Goal: Browse casually: Explore the website without a specific task or goal

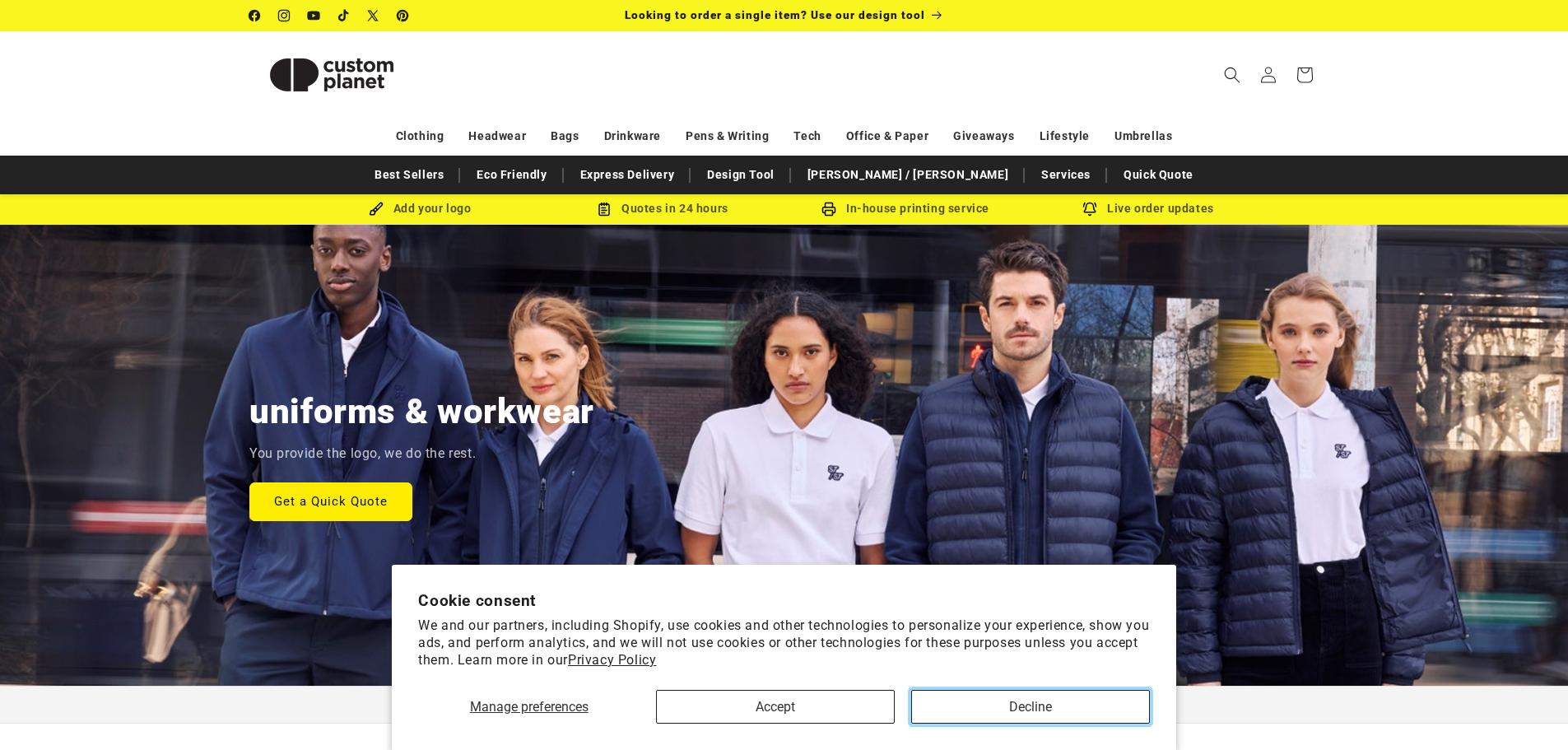
click at [1018, 697] on button "Decline" at bounding box center [1030, 706] width 238 height 34
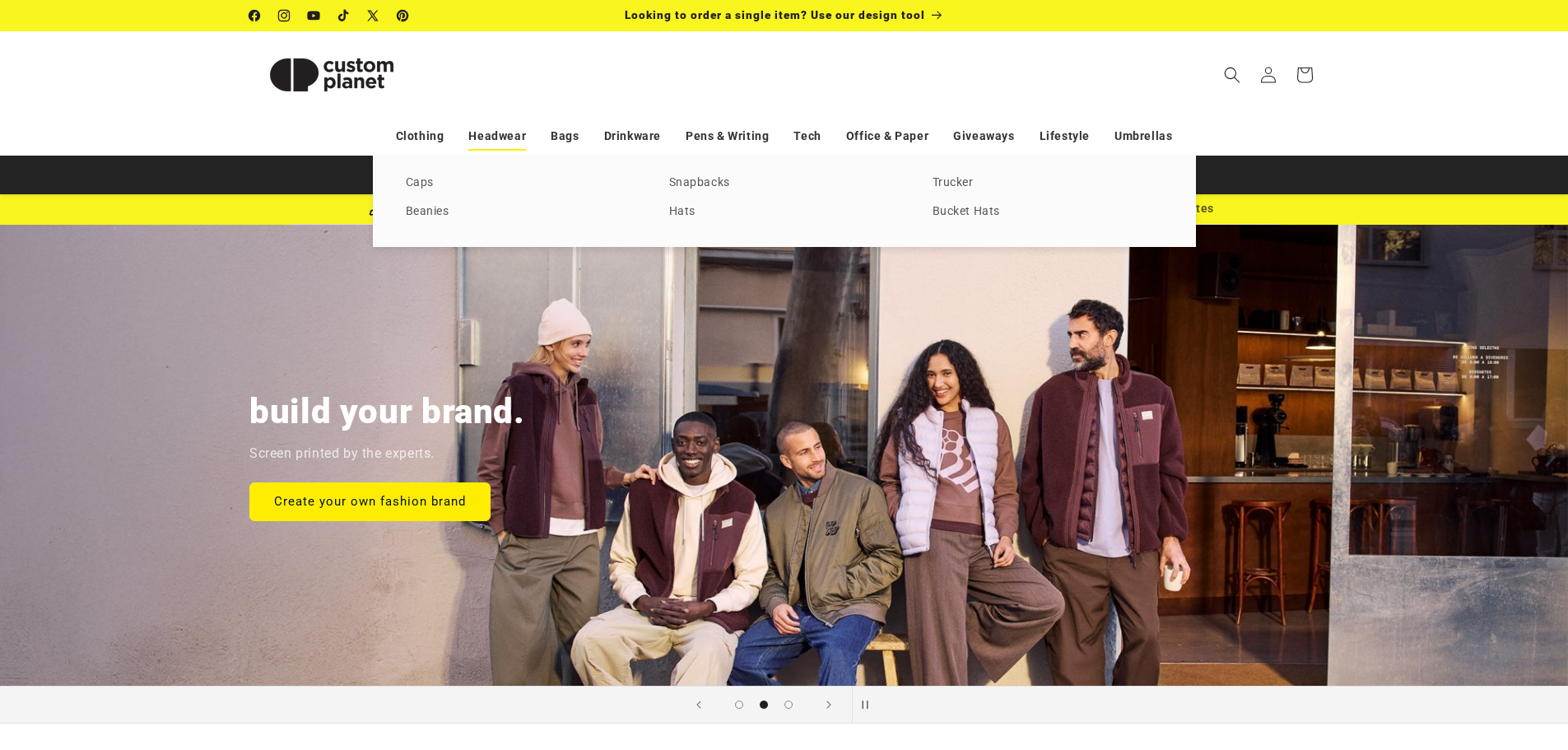
click at [506, 137] on link "Headwear" at bounding box center [497, 136] width 58 height 28
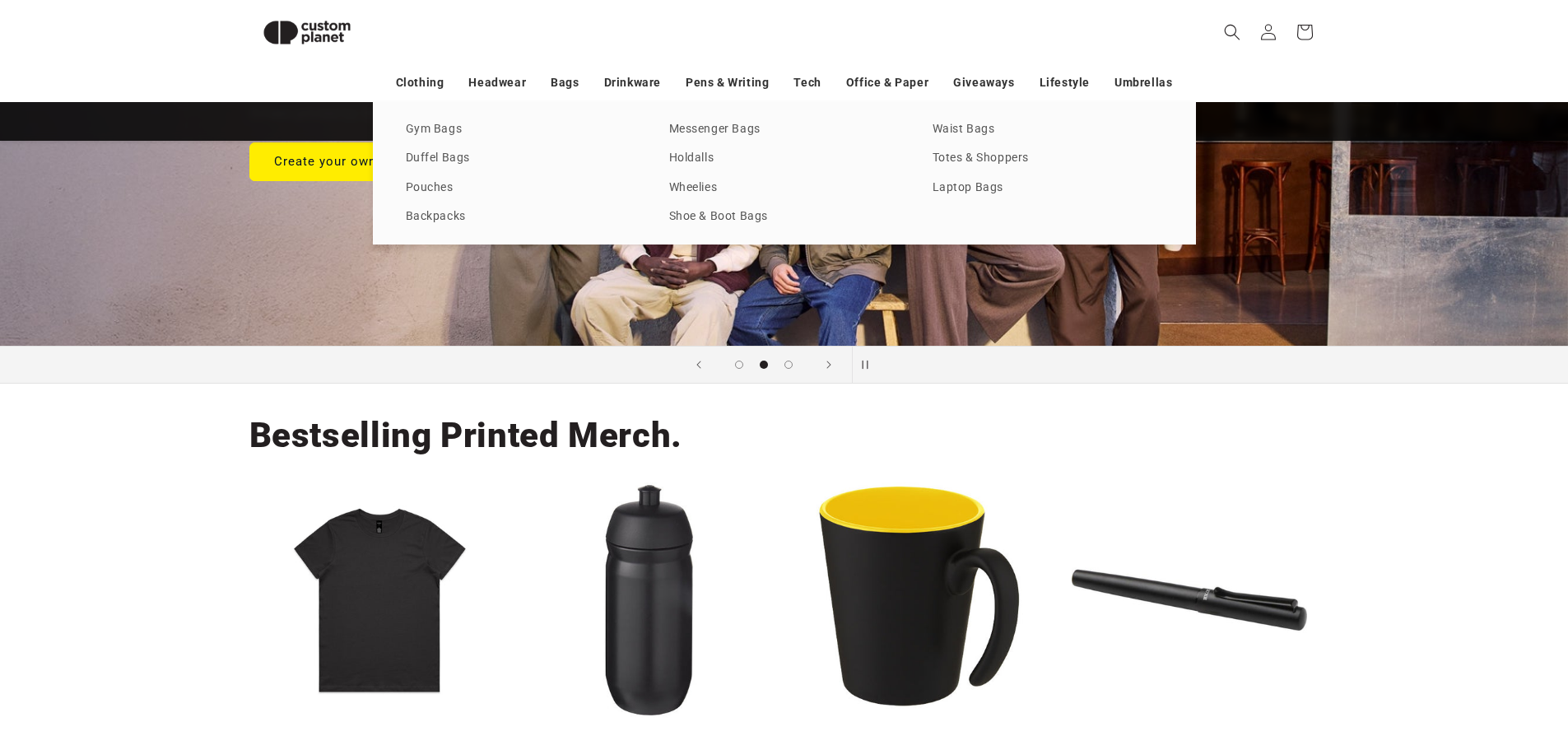
scroll to position [307, 0]
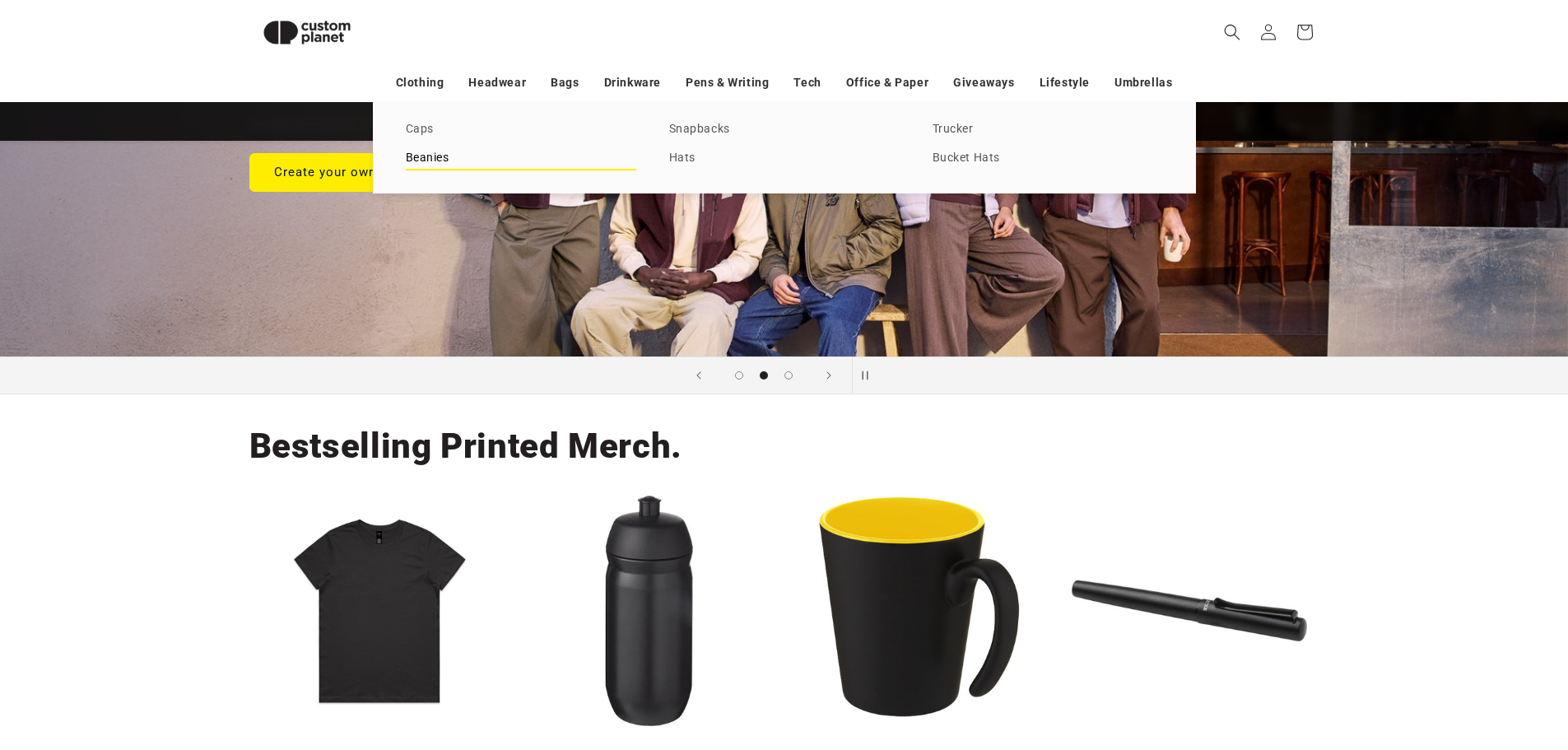
click at [432, 155] on link "Beanies" at bounding box center [520, 158] width 231 height 22
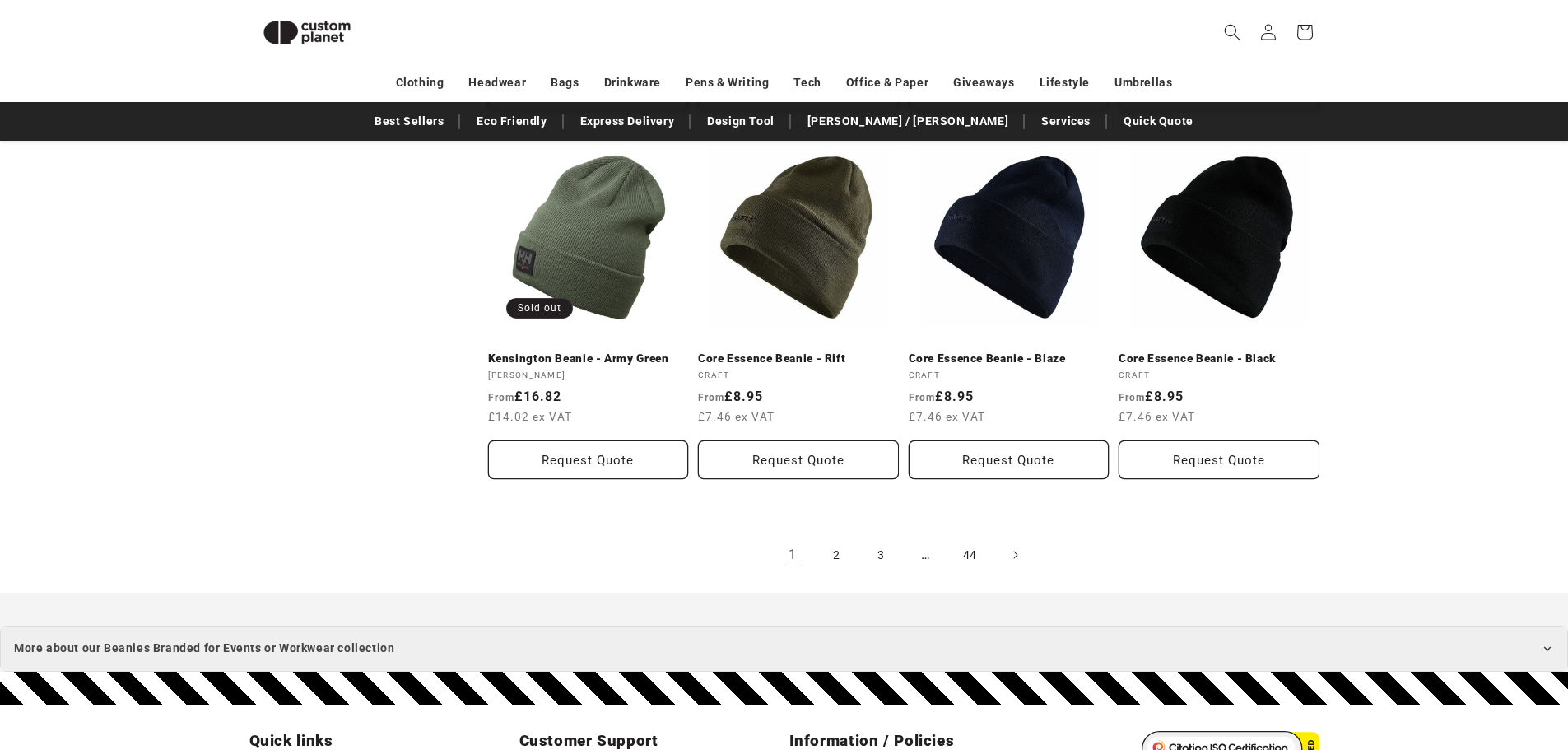
scroll to position [1870, 0]
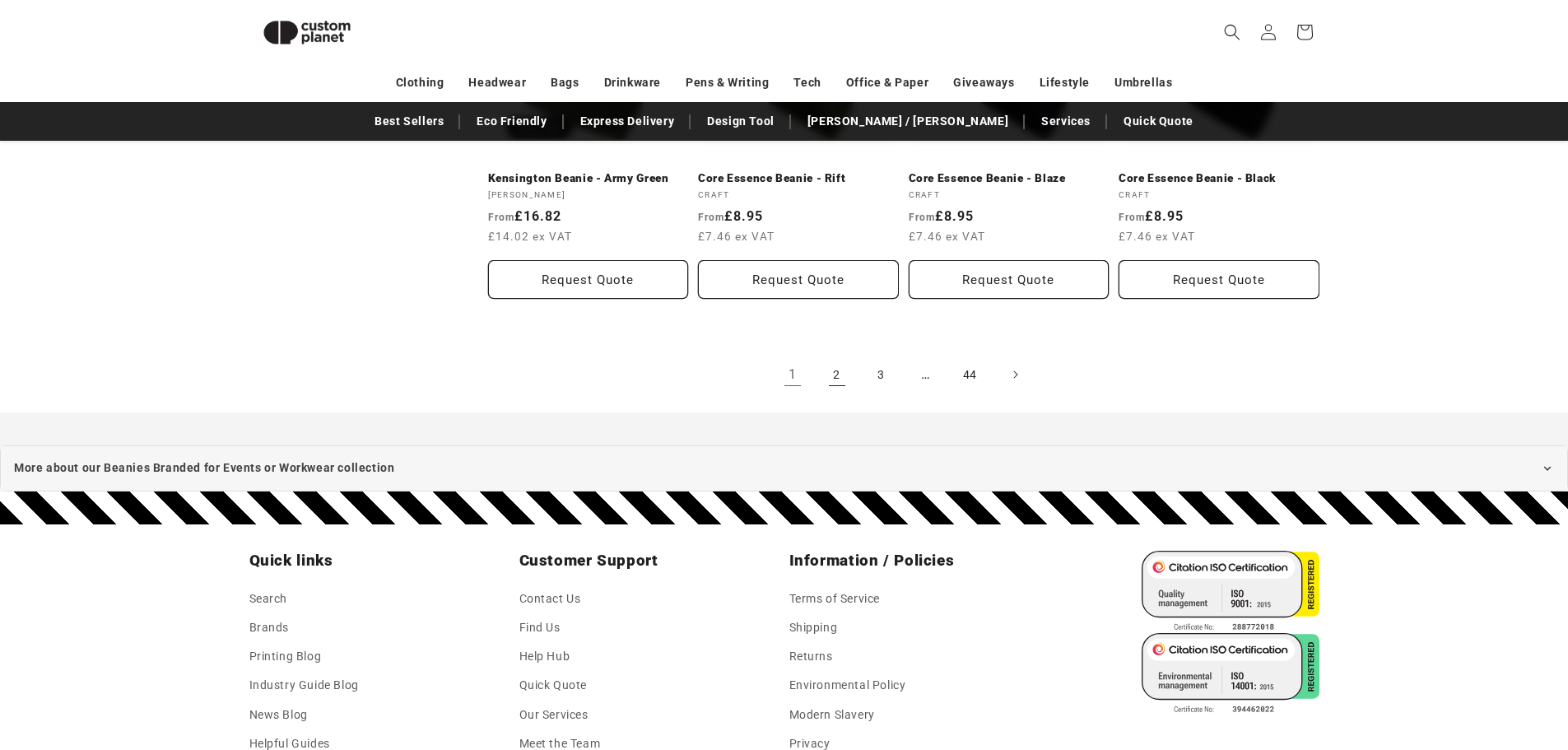
click at [839, 368] on link "2" at bounding box center [837, 374] width 36 height 36
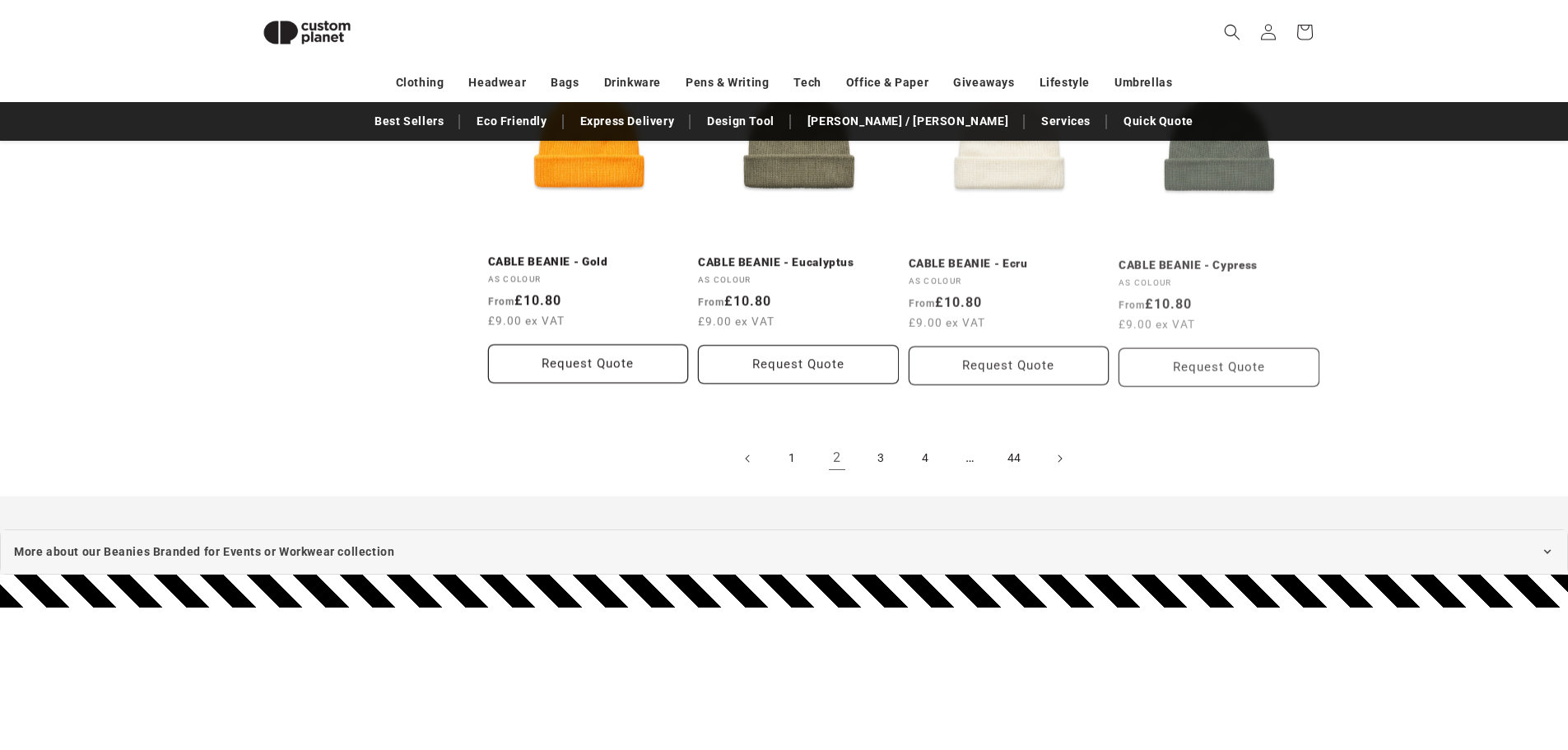
scroll to position [2035, 0]
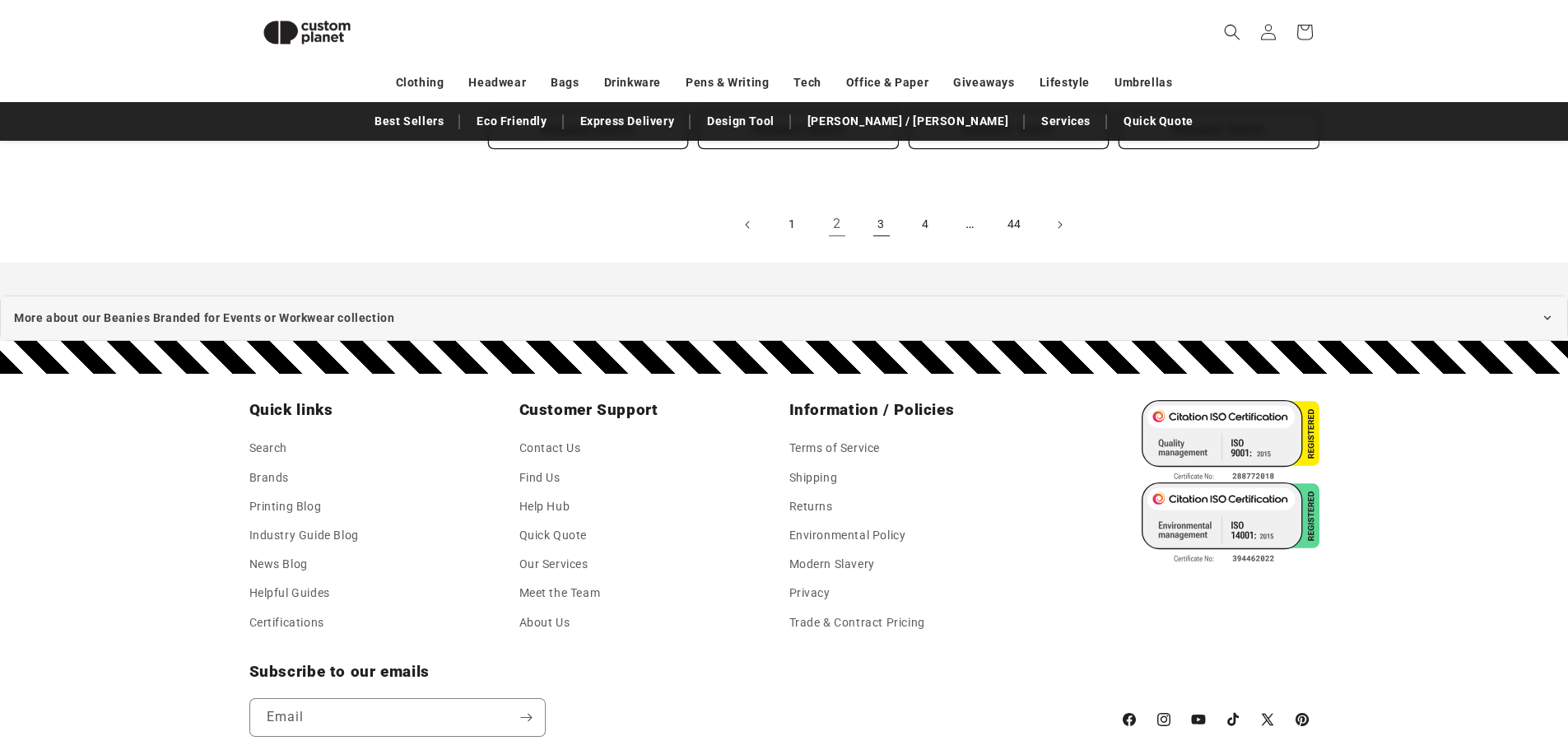
click at [885, 223] on link "3" at bounding box center [881, 225] width 36 height 36
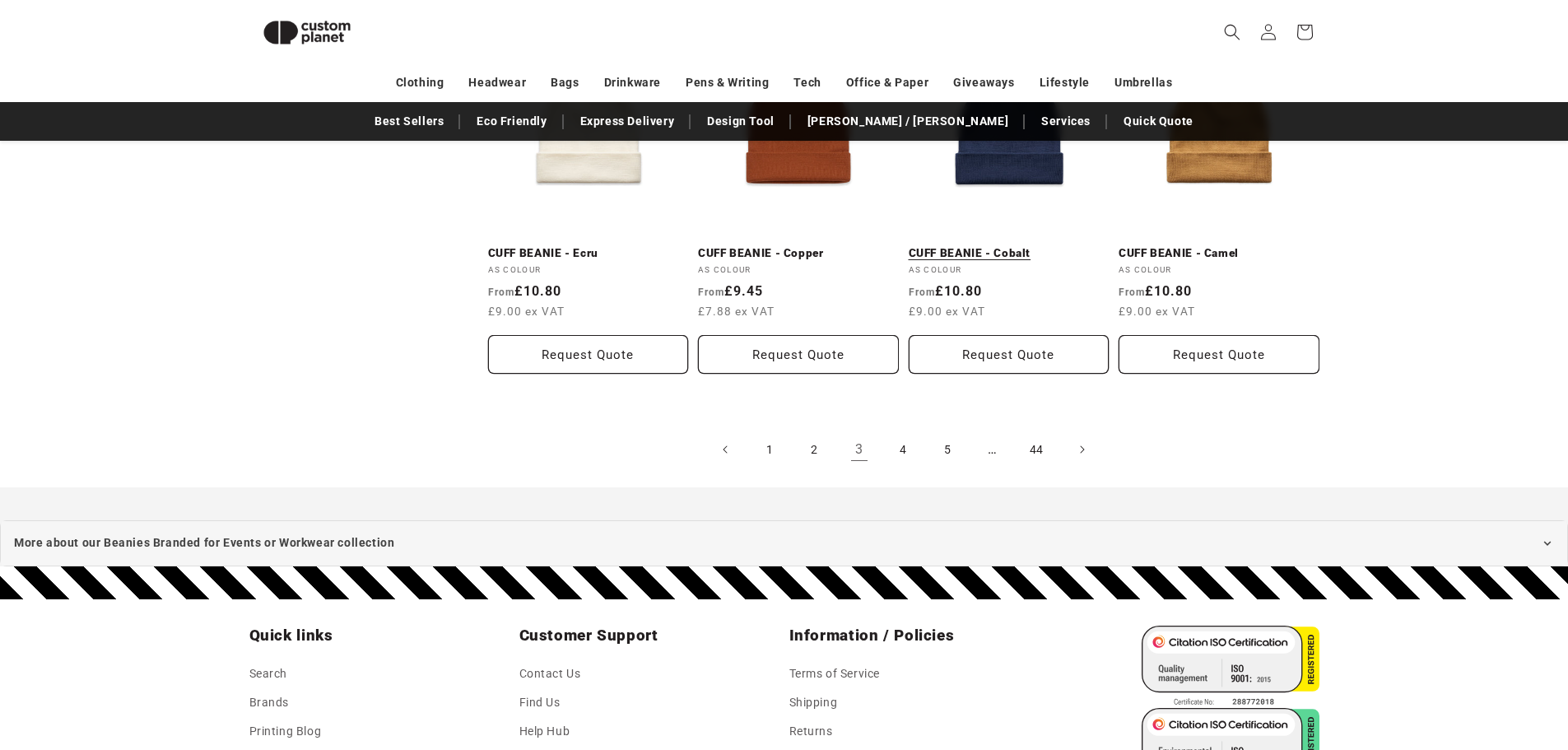
scroll to position [1461, 0]
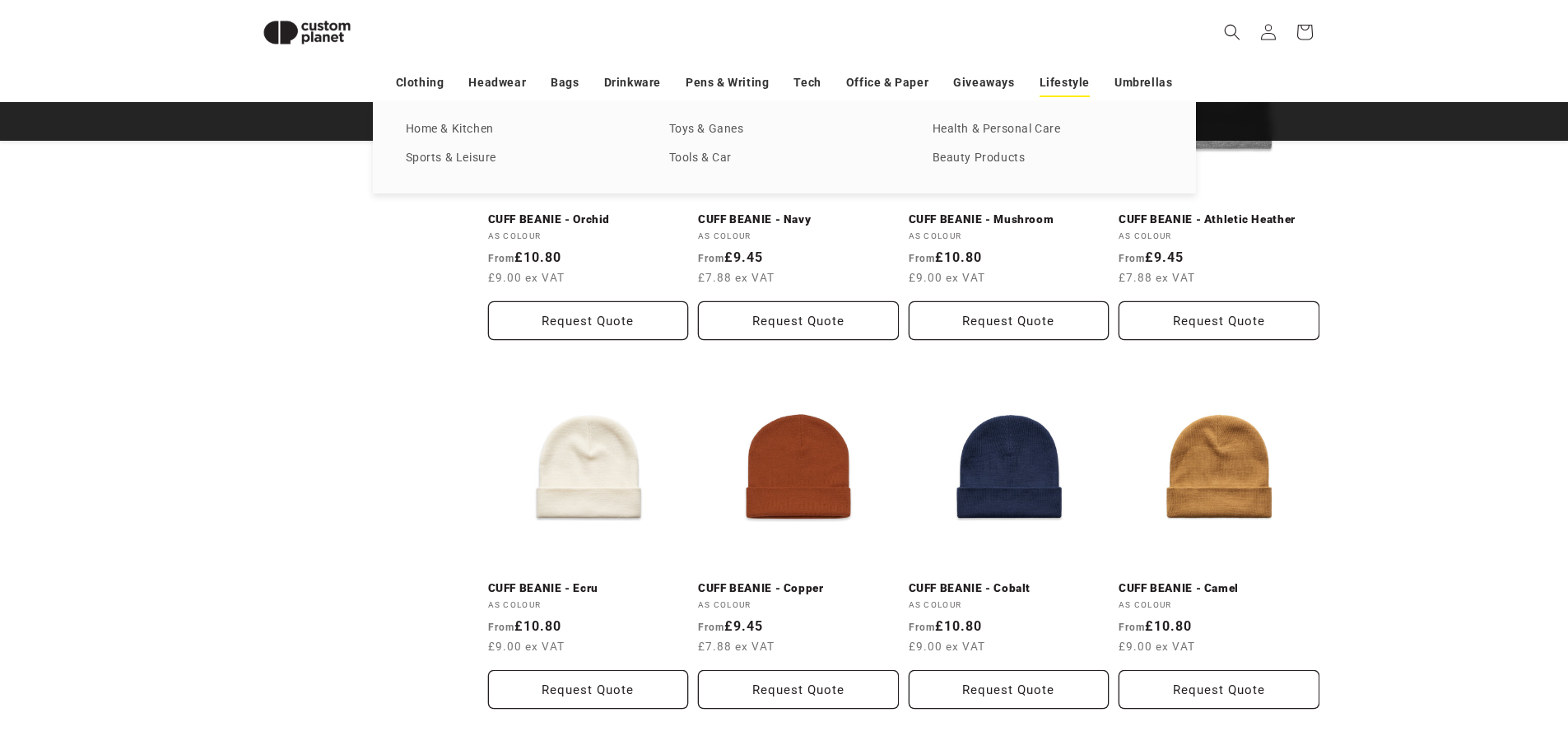
click at [1053, 77] on link "Lifestyle" at bounding box center [1065, 83] width 50 height 28
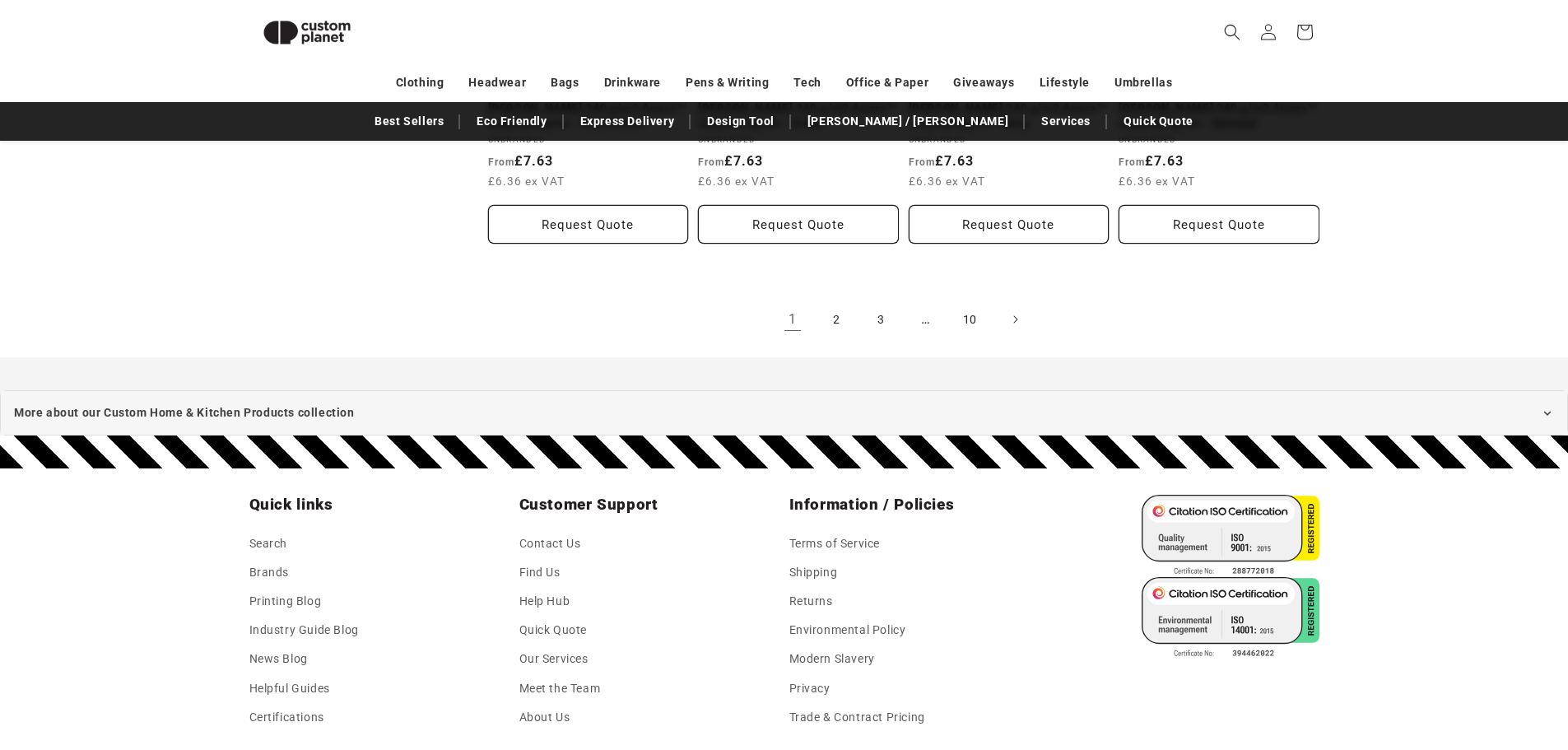
scroll to position [3681, 0]
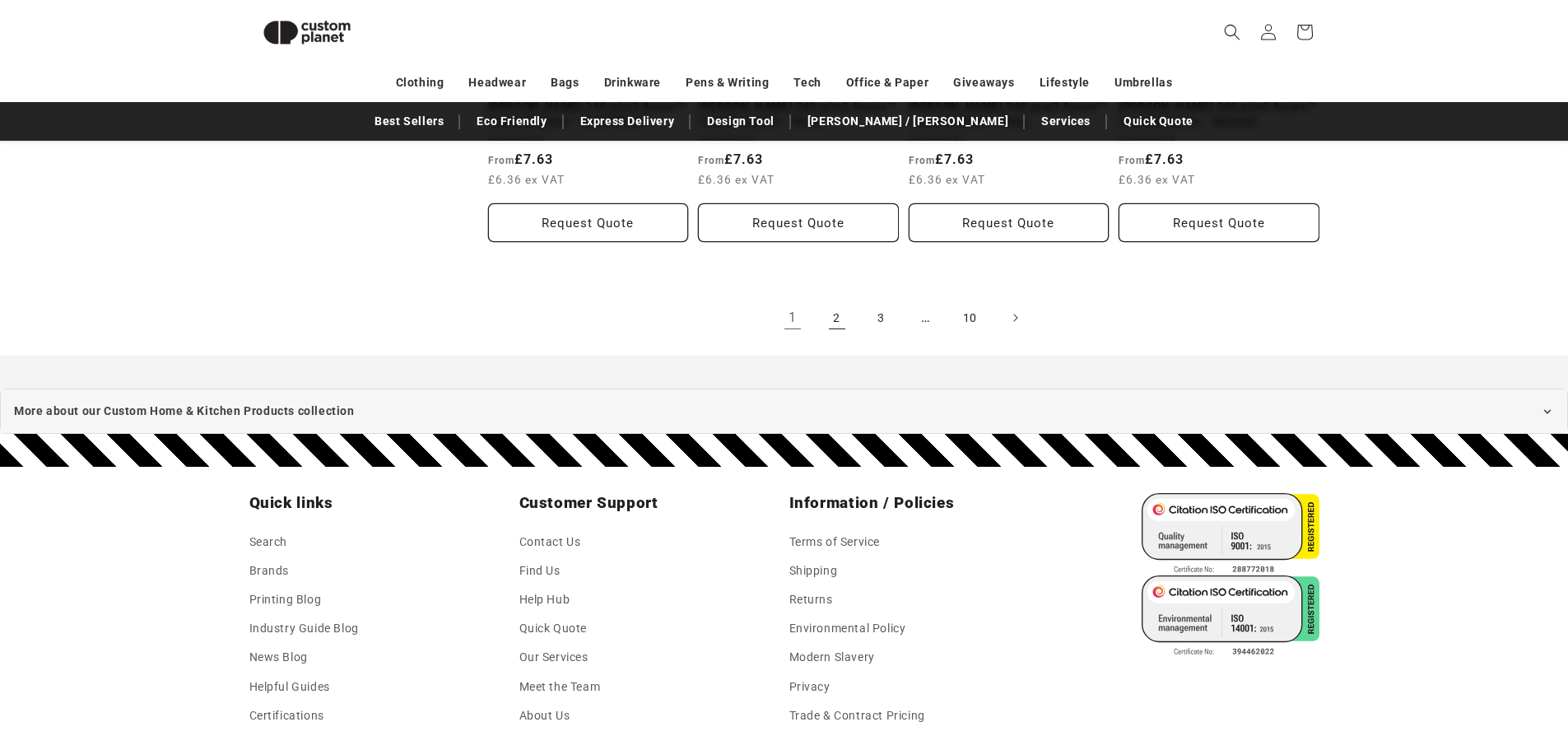
click at [839, 301] on link "2" at bounding box center [837, 318] width 36 height 36
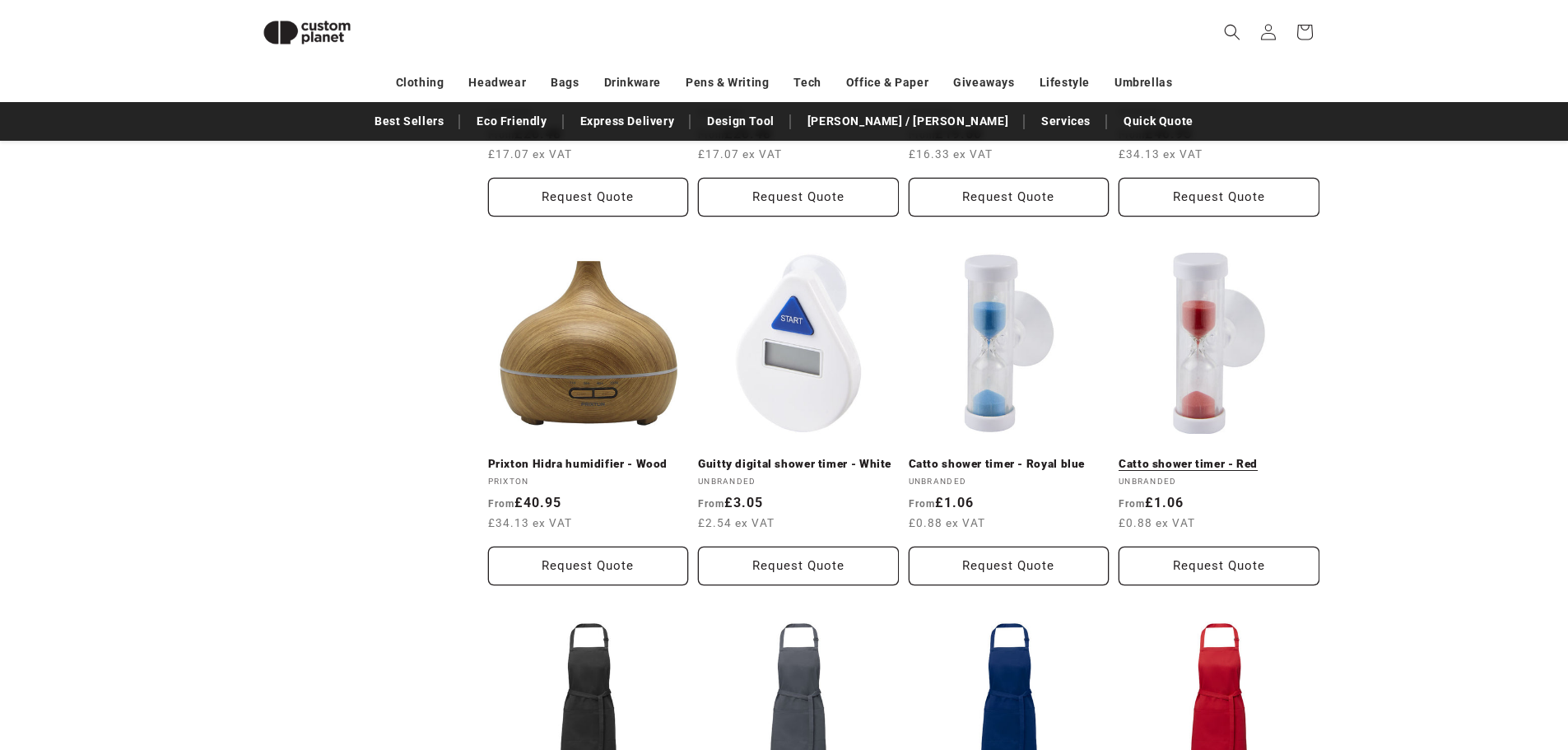
scroll to position [3352, 0]
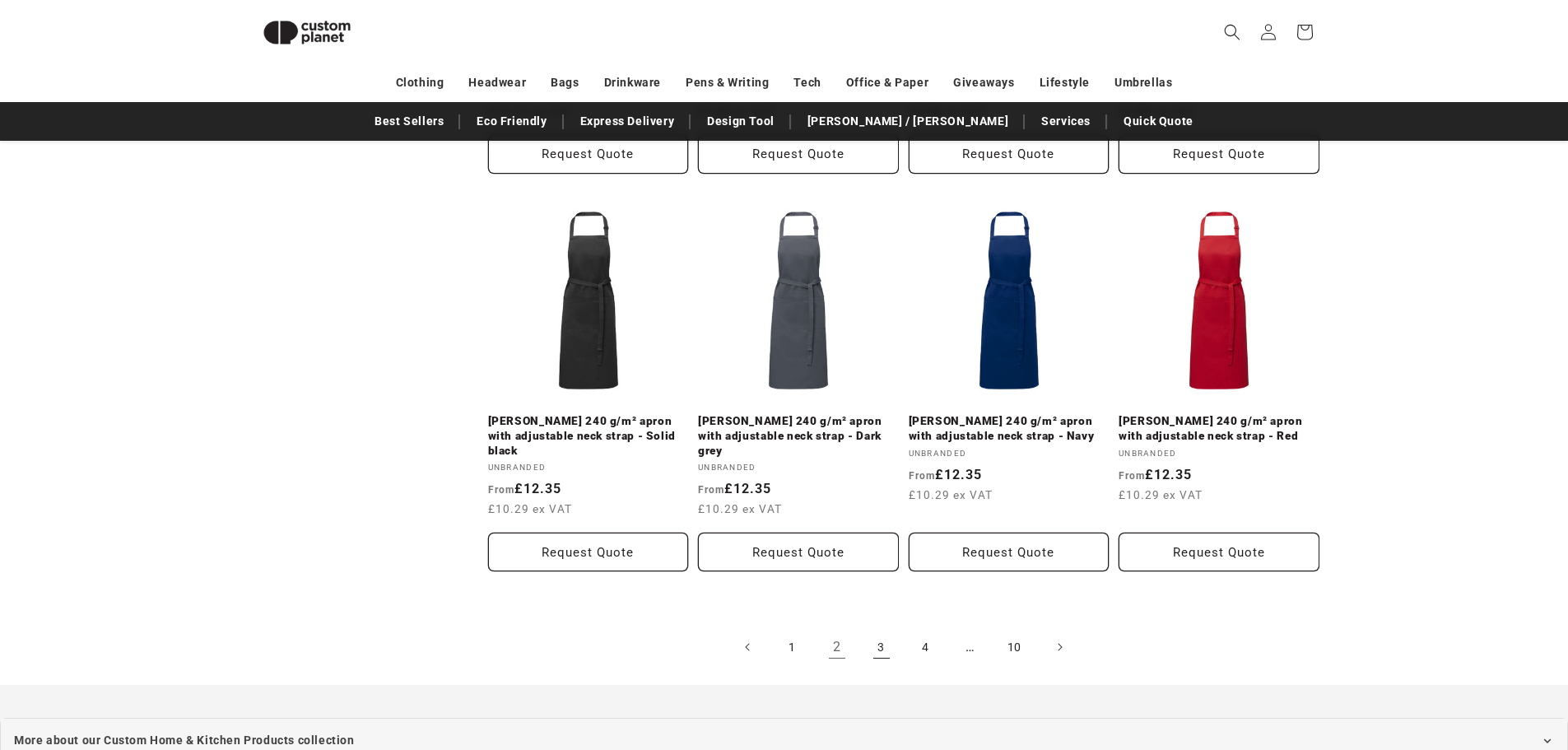
click at [877, 628] on link "3" at bounding box center [881, 647] width 36 height 36
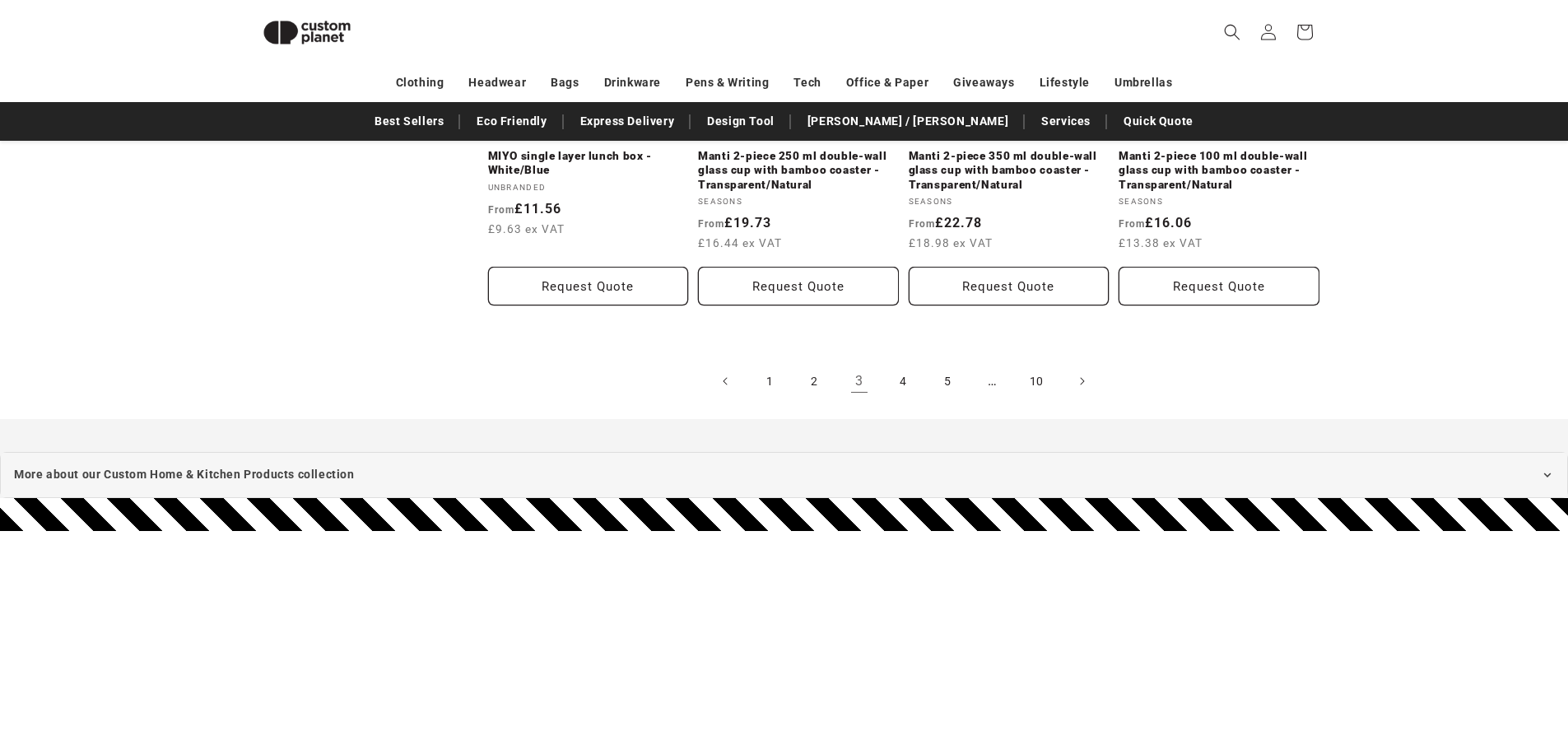
scroll to position [3599, 0]
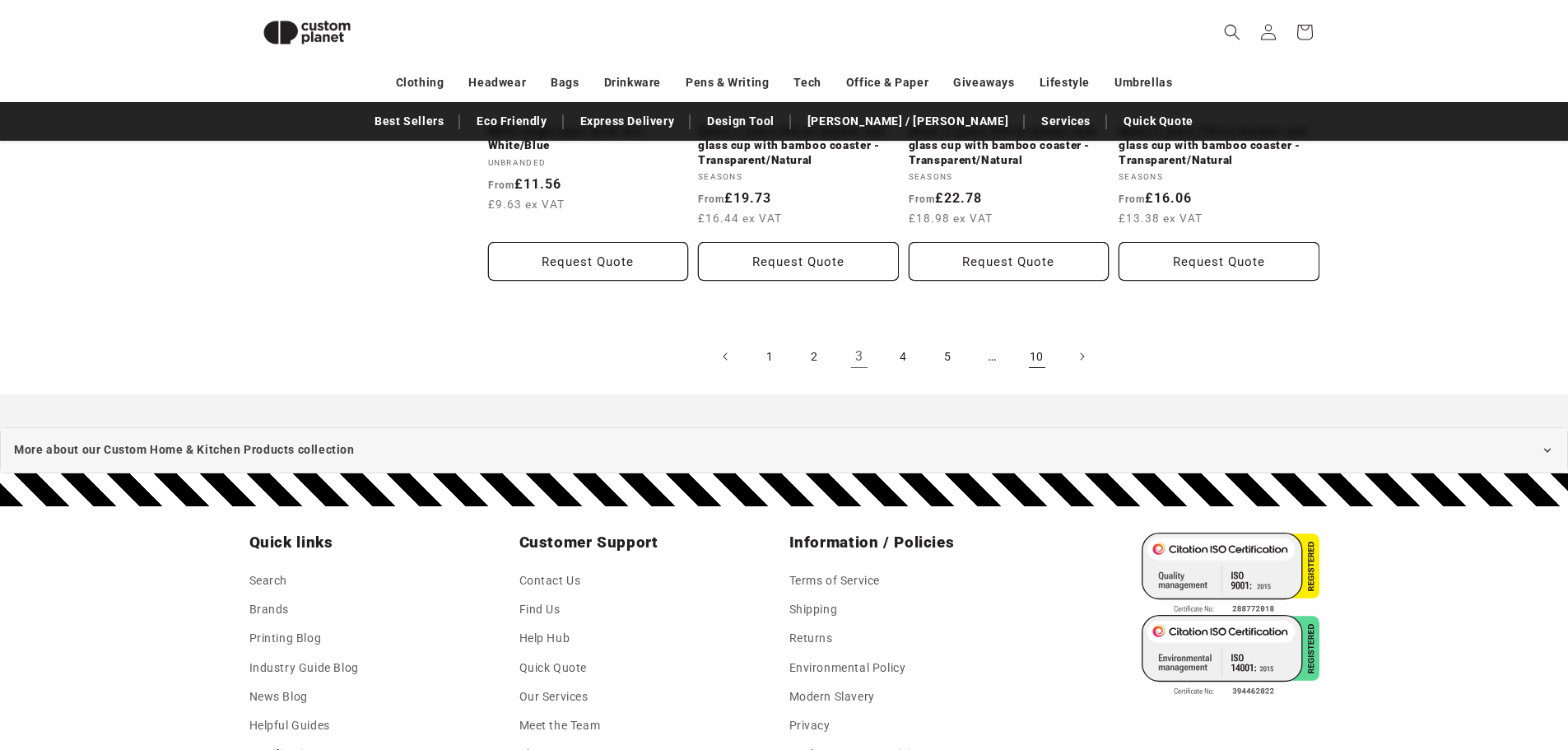
click at [1030, 364] on link "10" at bounding box center [1037, 356] width 36 height 36
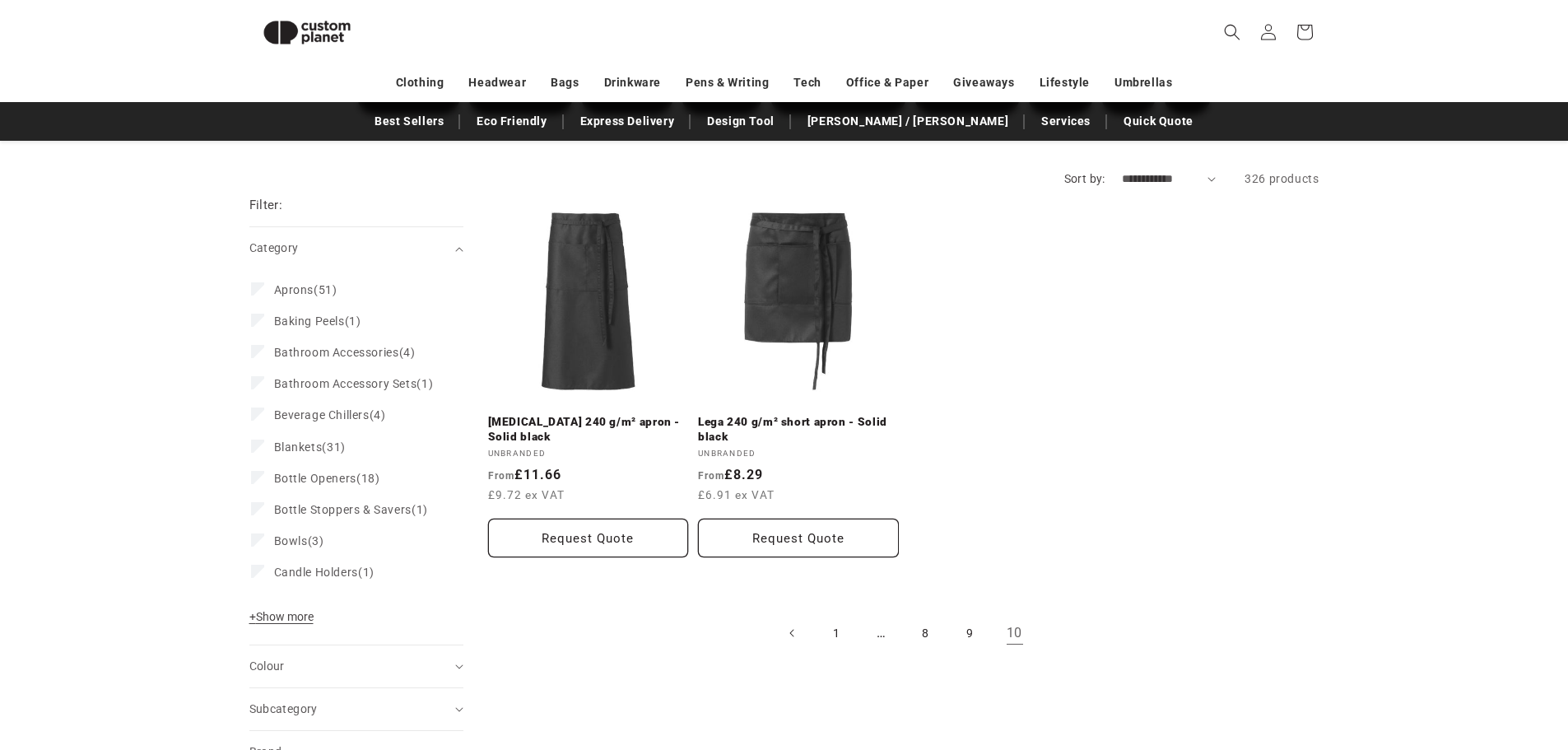
scroll to position [225, 0]
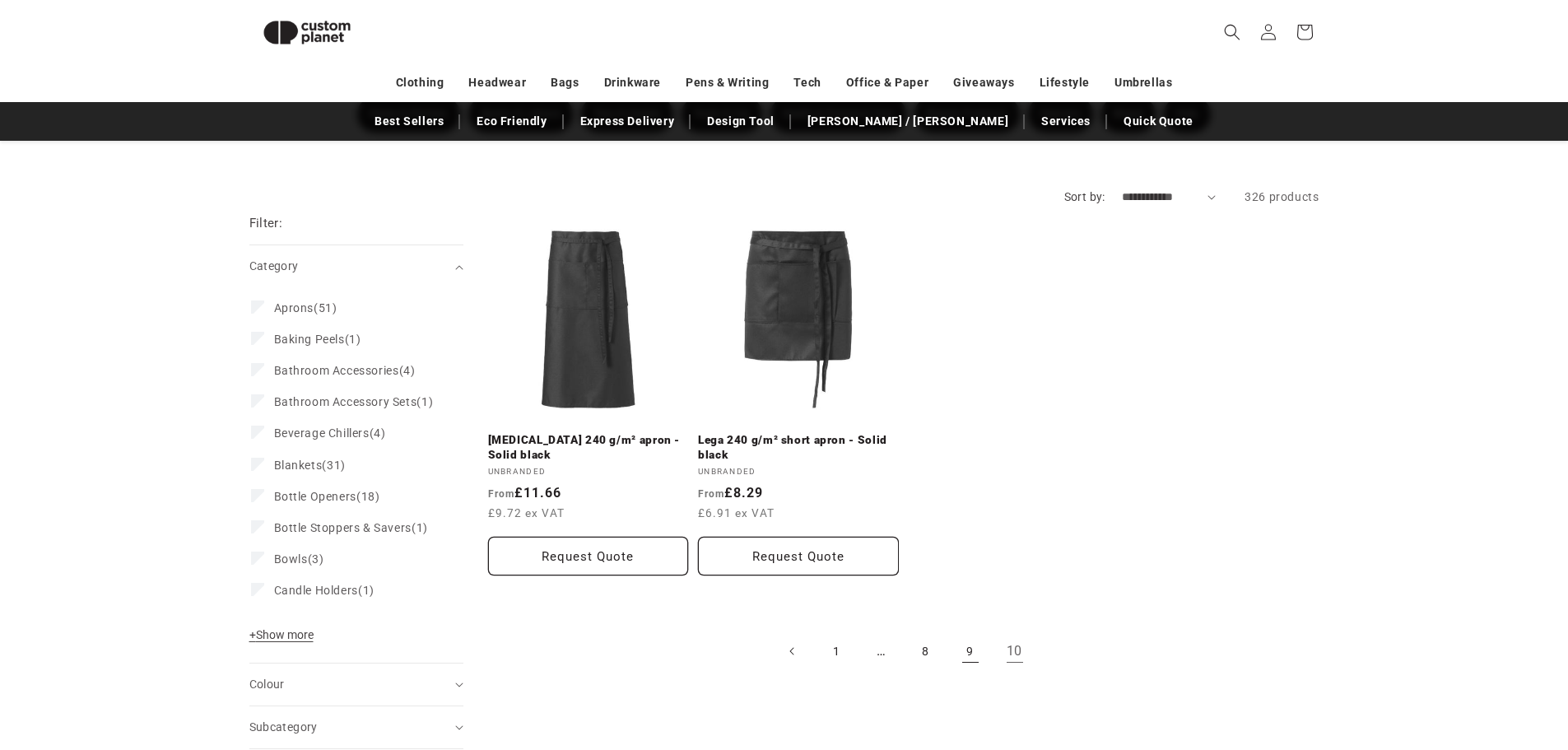
click at [961, 664] on link "9" at bounding box center [971, 651] width 36 height 36
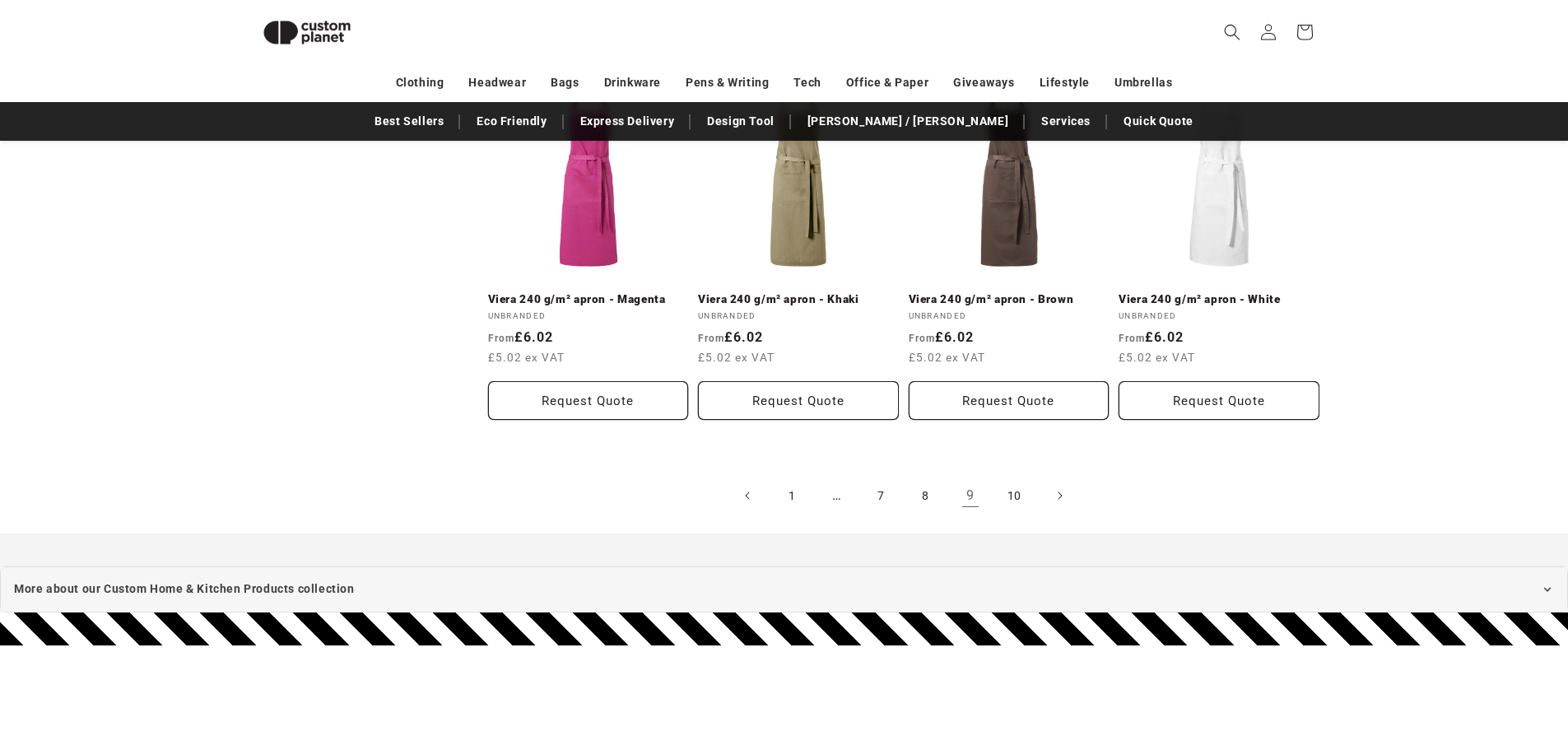
scroll to position [3435, 0]
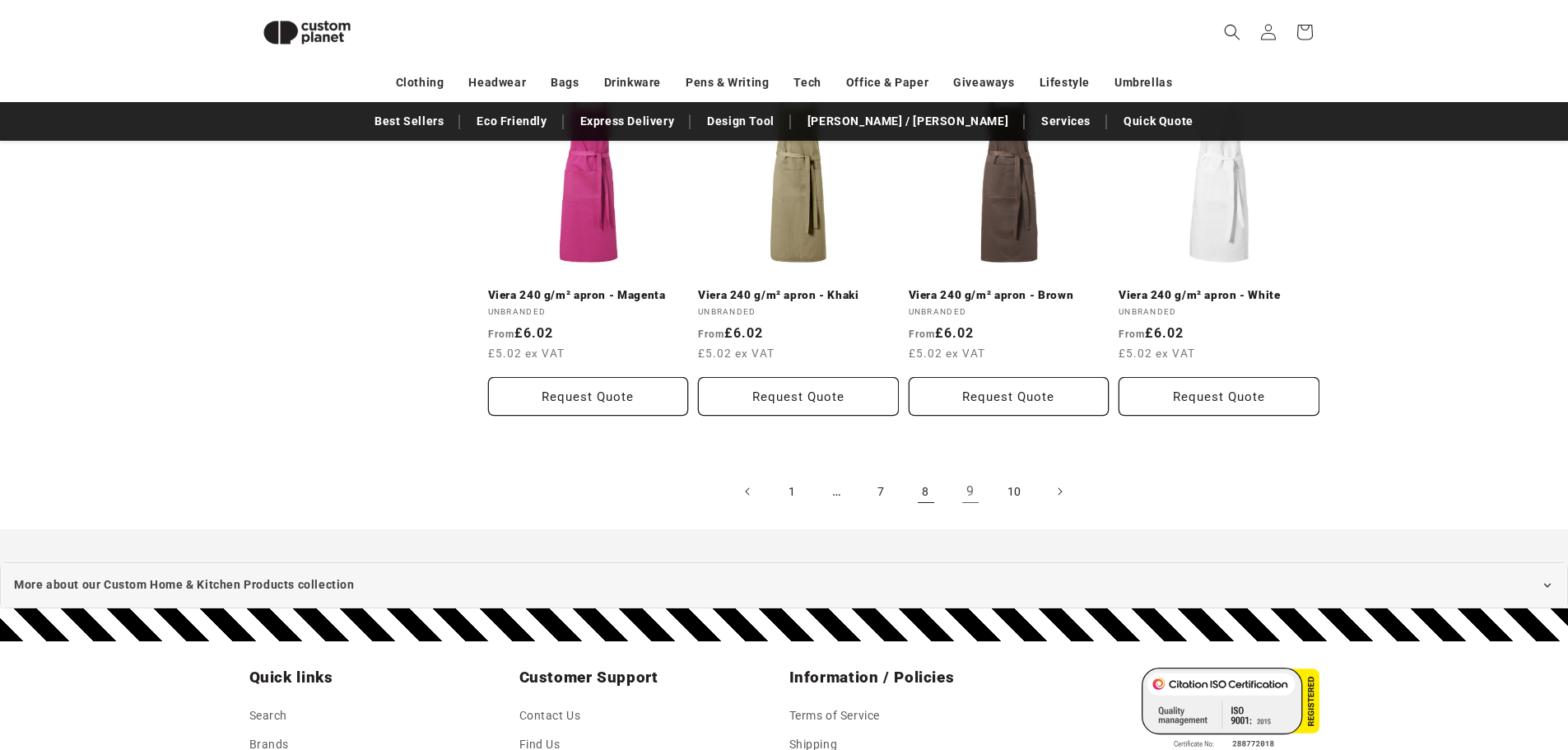
click at [939, 492] on link "8" at bounding box center [926, 491] width 36 height 36
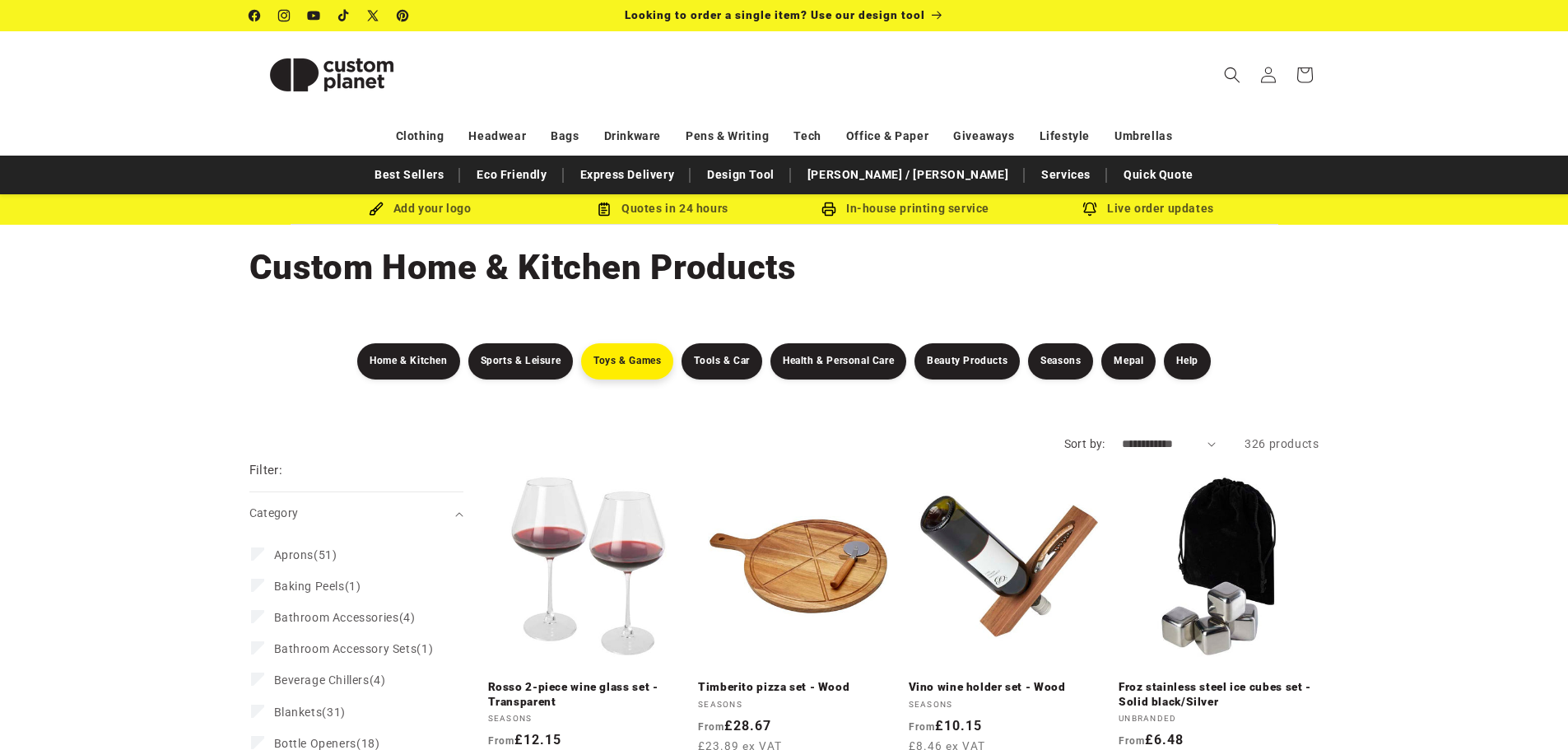
click at [631, 365] on link "Toys & Games" at bounding box center [627, 361] width 92 height 36
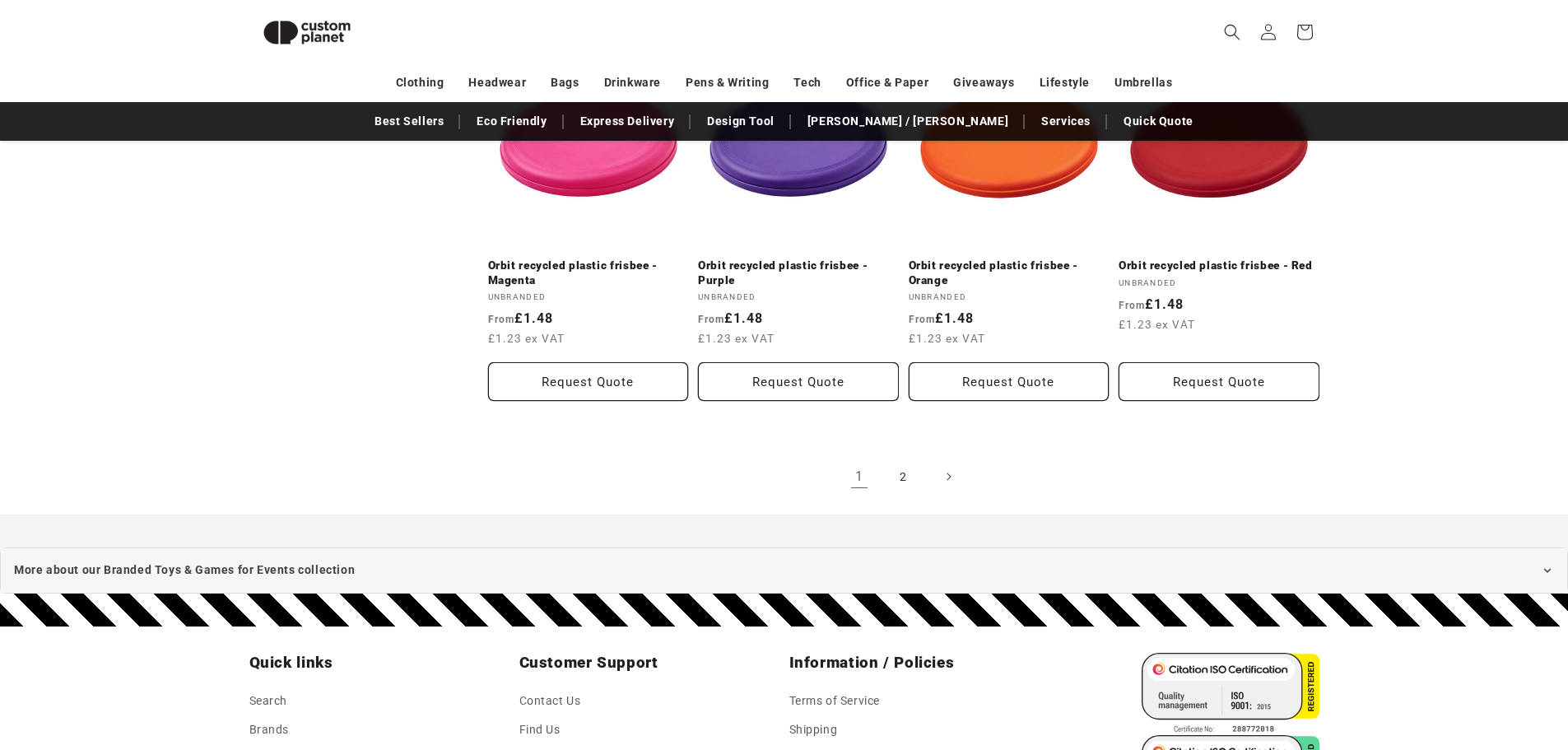
scroll to position [1953, 0]
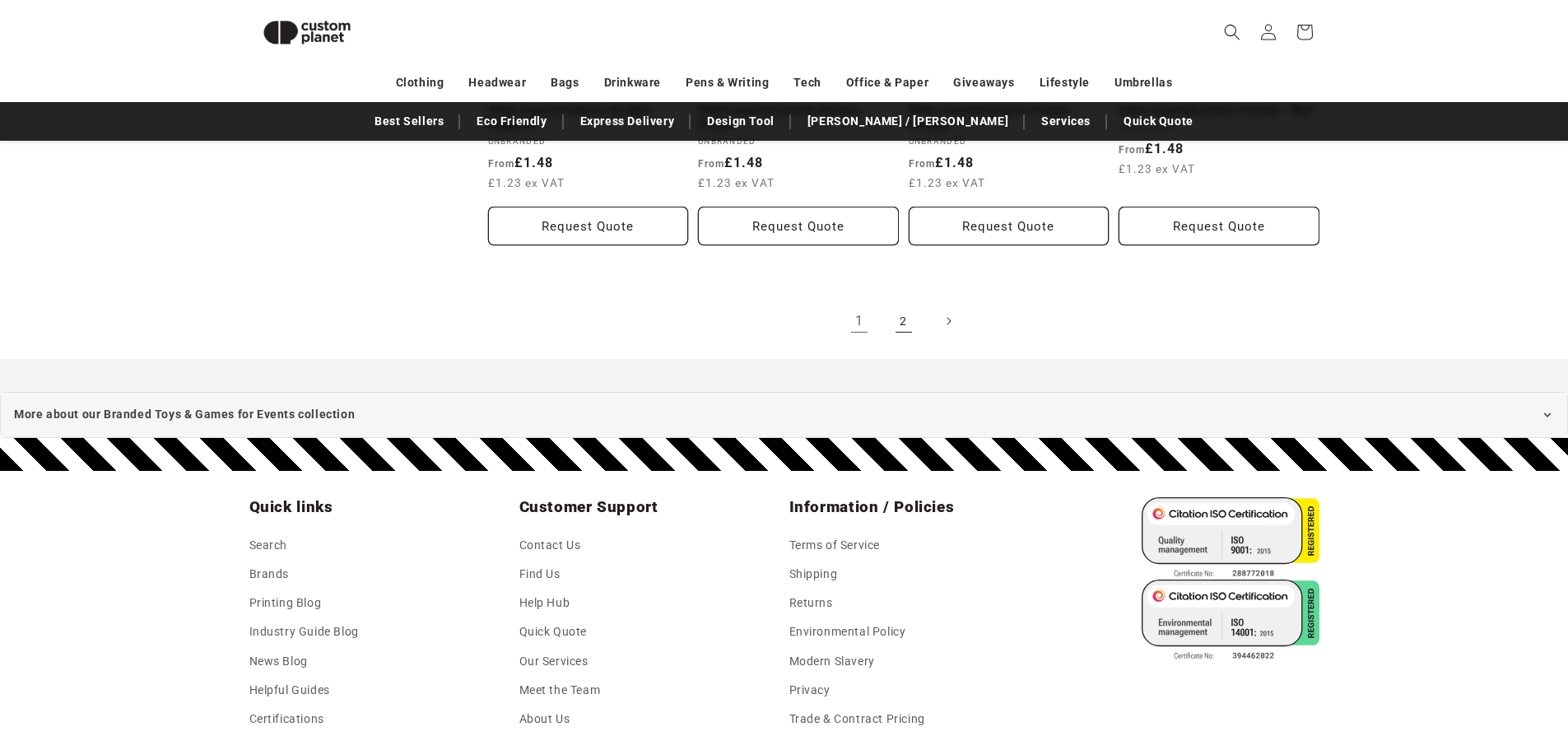
click at [901, 321] on link "2" at bounding box center [904, 321] width 36 height 36
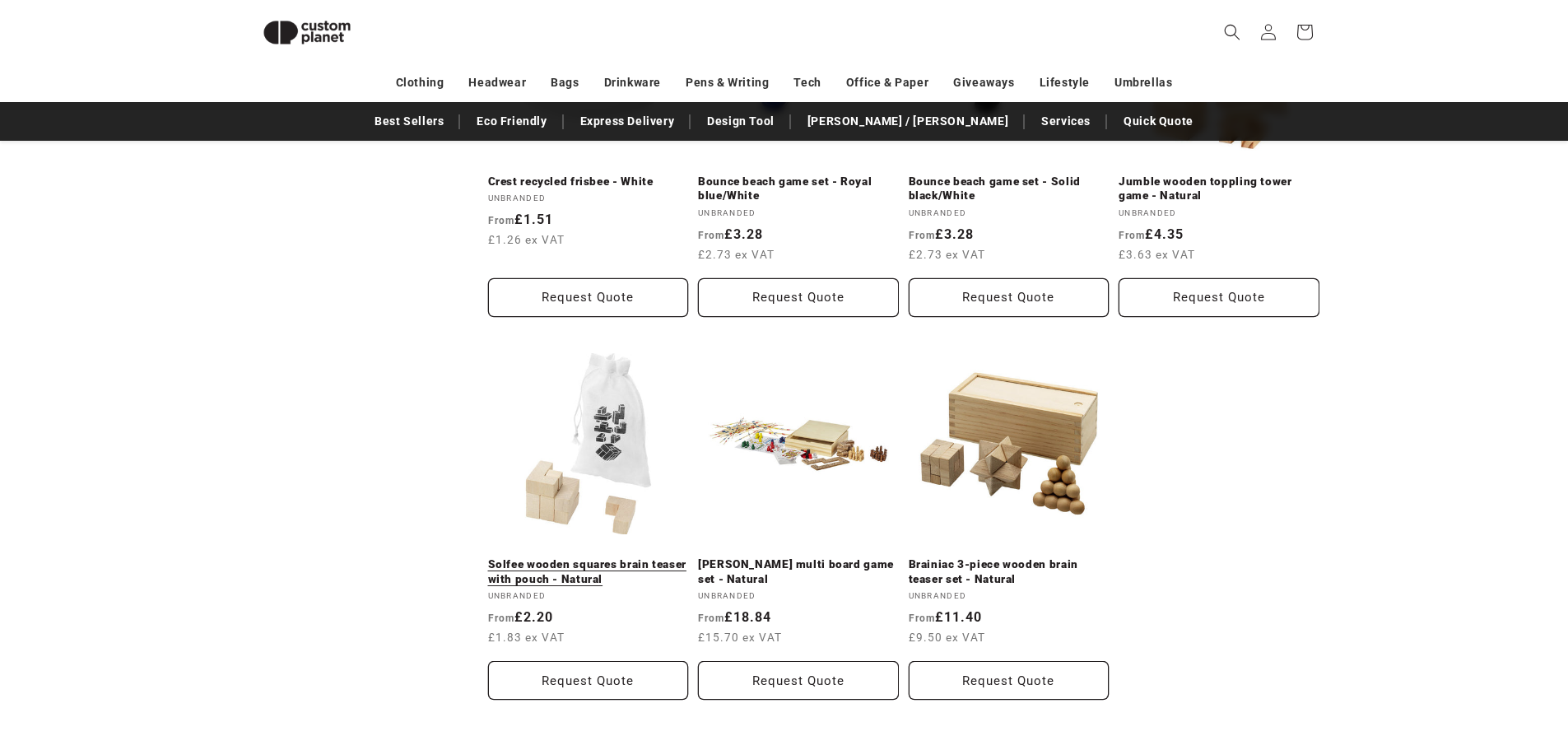
scroll to position [636, 0]
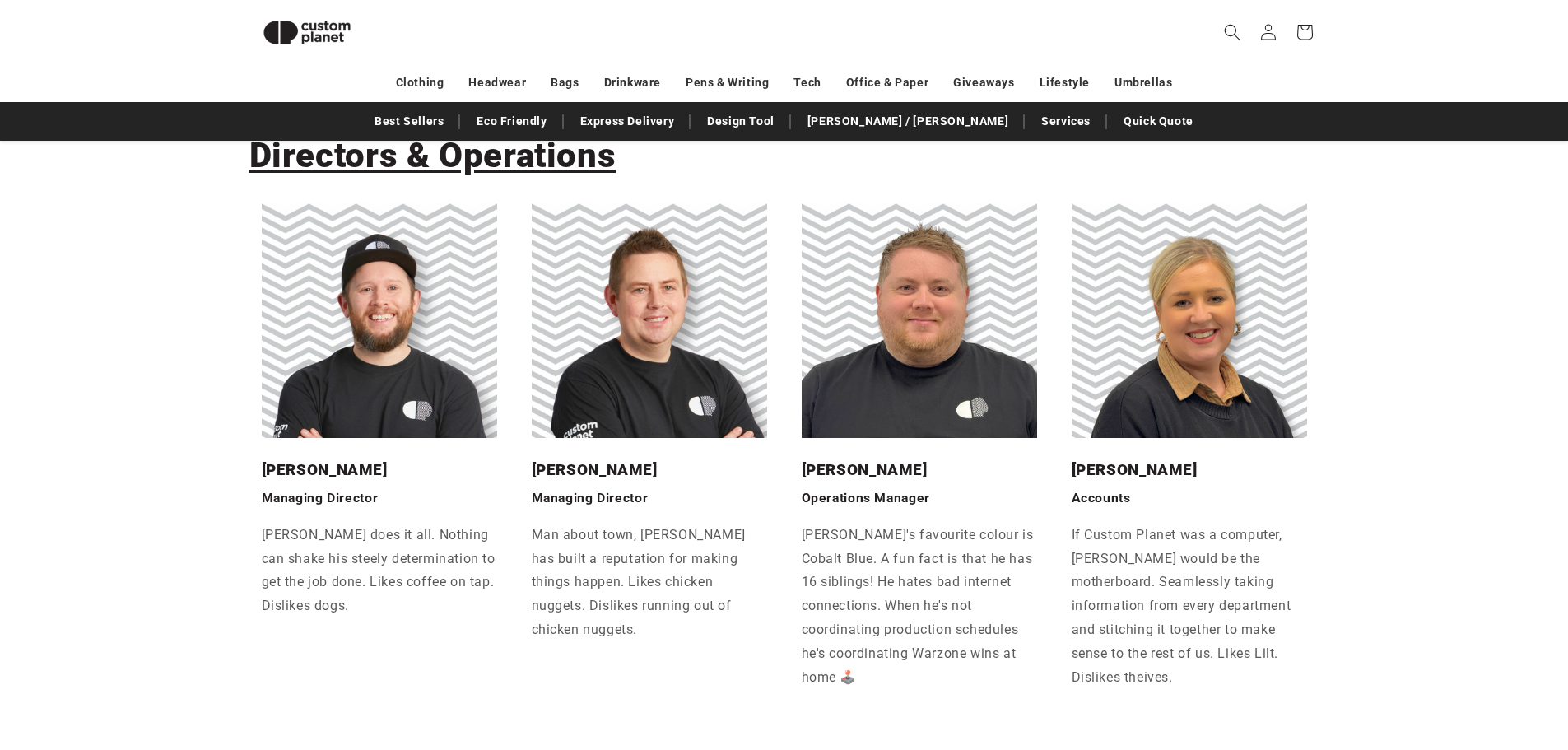
scroll to position [225, 0]
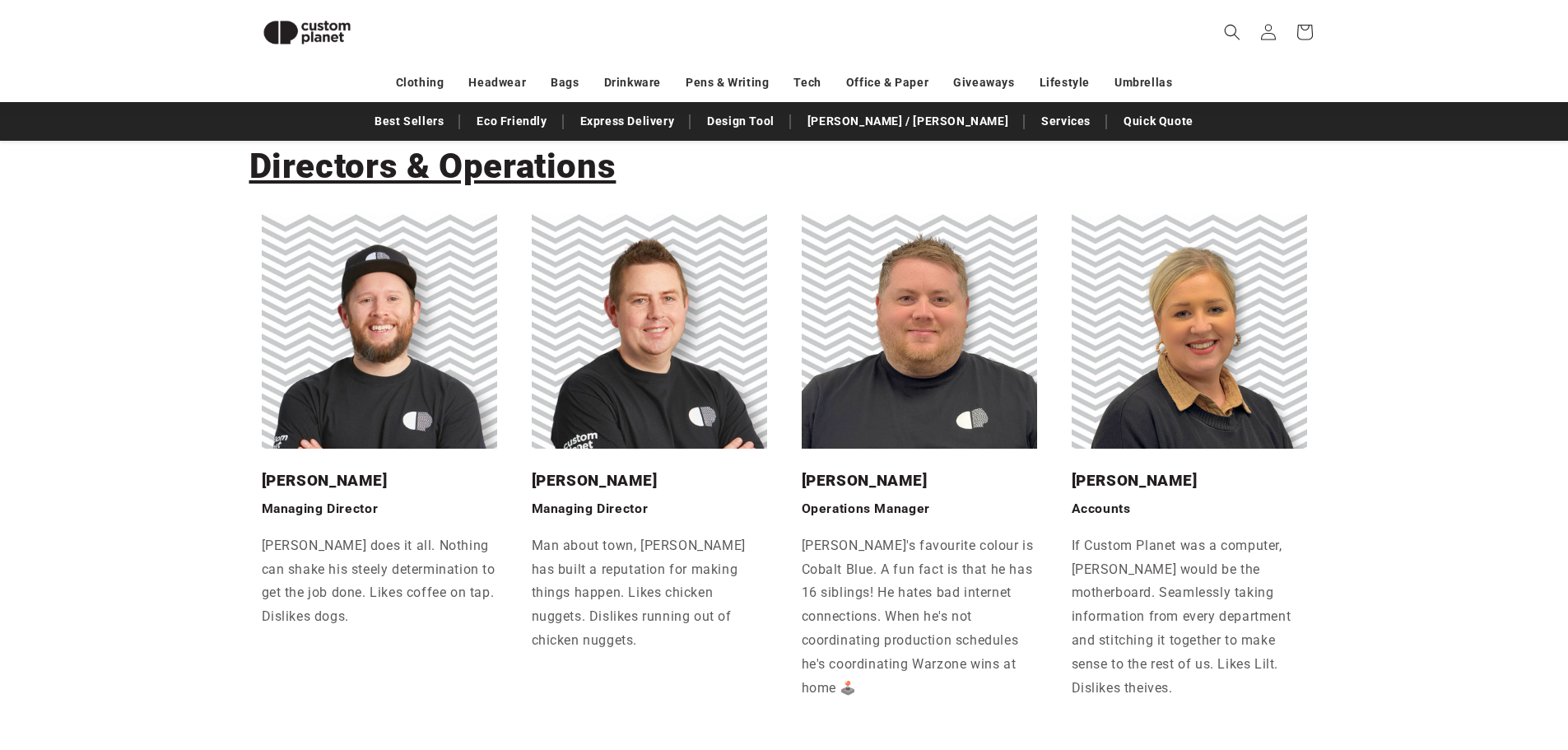
click at [22, 402] on div "Directors & Operations [PERSON_NAME] Managing Director [PERSON_NAME] does it al…" at bounding box center [784, 432] width 1568 height 636
